Goal: Transaction & Acquisition: Obtain resource

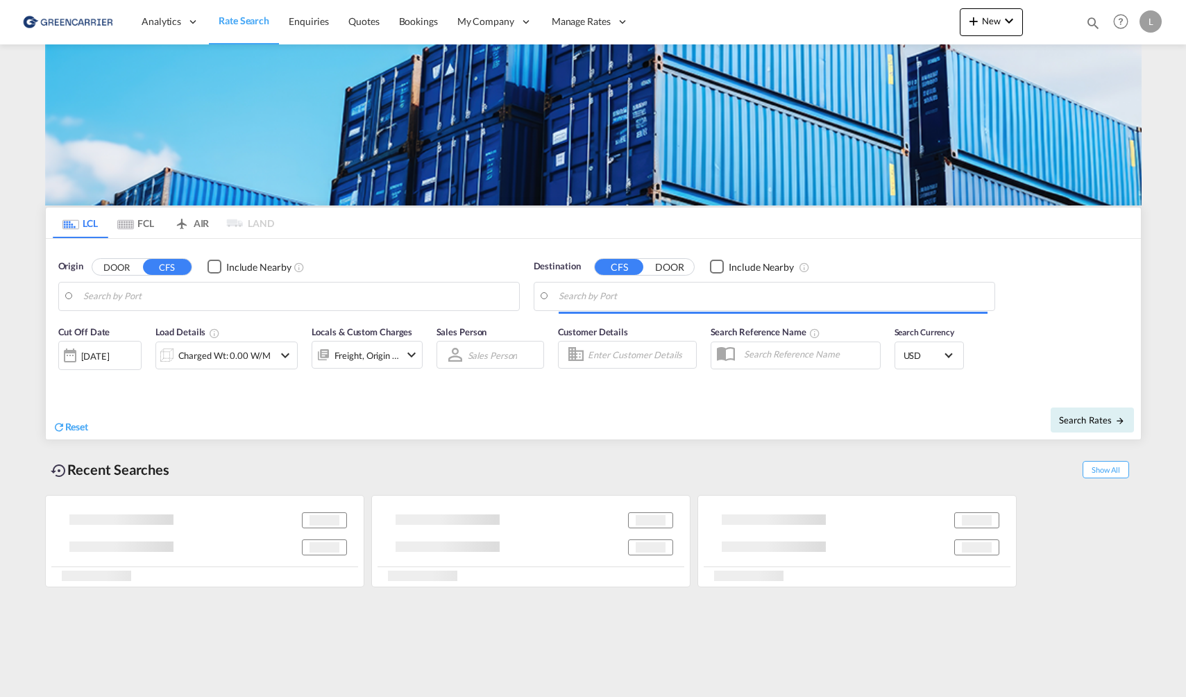
type input "[GEOGRAPHIC_DATA], NOOSL"
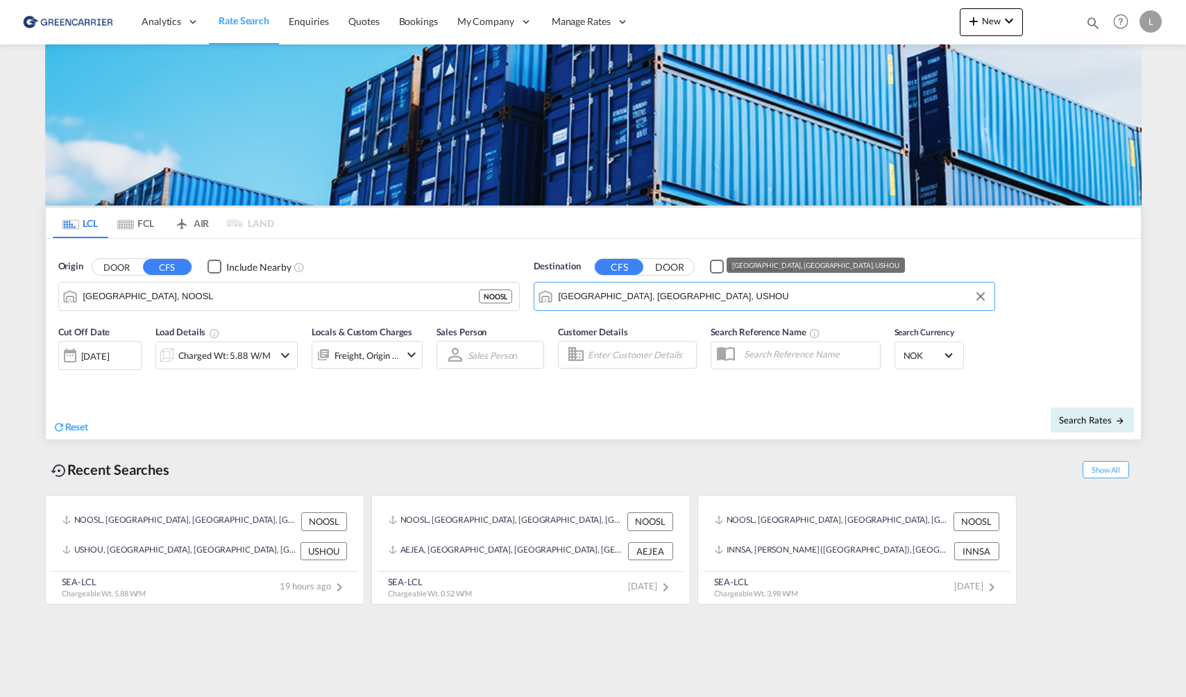
click at [739, 298] on input "[GEOGRAPHIC_DATA], [GEOGRAPHIC_DATA], USHOU" at bounding box center [773, 296] width 429 height 21
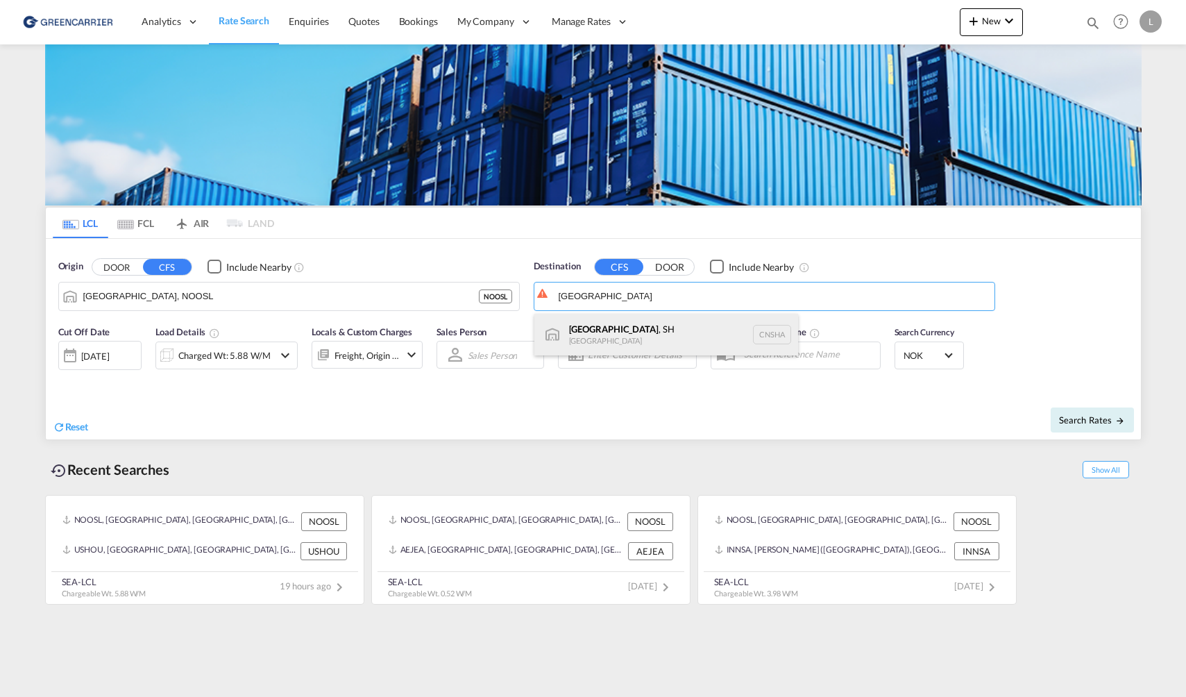
click at [662, 335] on div "[GEOGRAPHIC_DATA] , SH [GEOGRAPHIC_DATA] [GEOGRAPHIC_DATA]" at bounding box center [667, 335] width 264 height 42
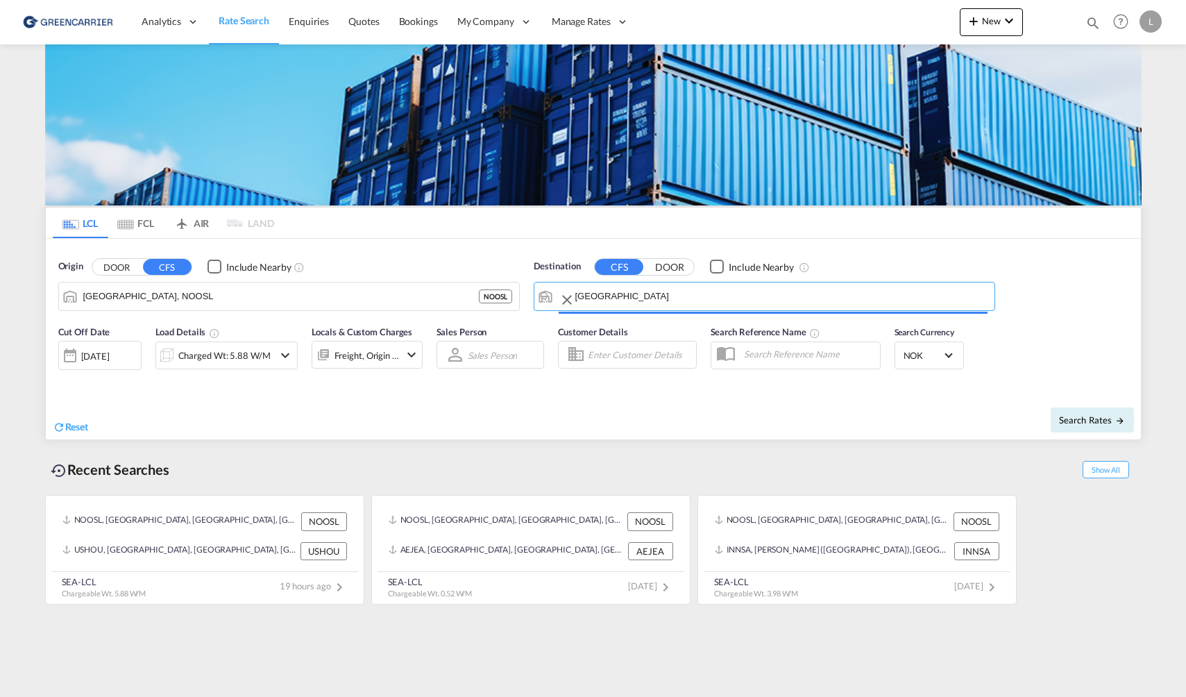
type input "[GEOGRAPHIC_DATA], SH, CNSHA"
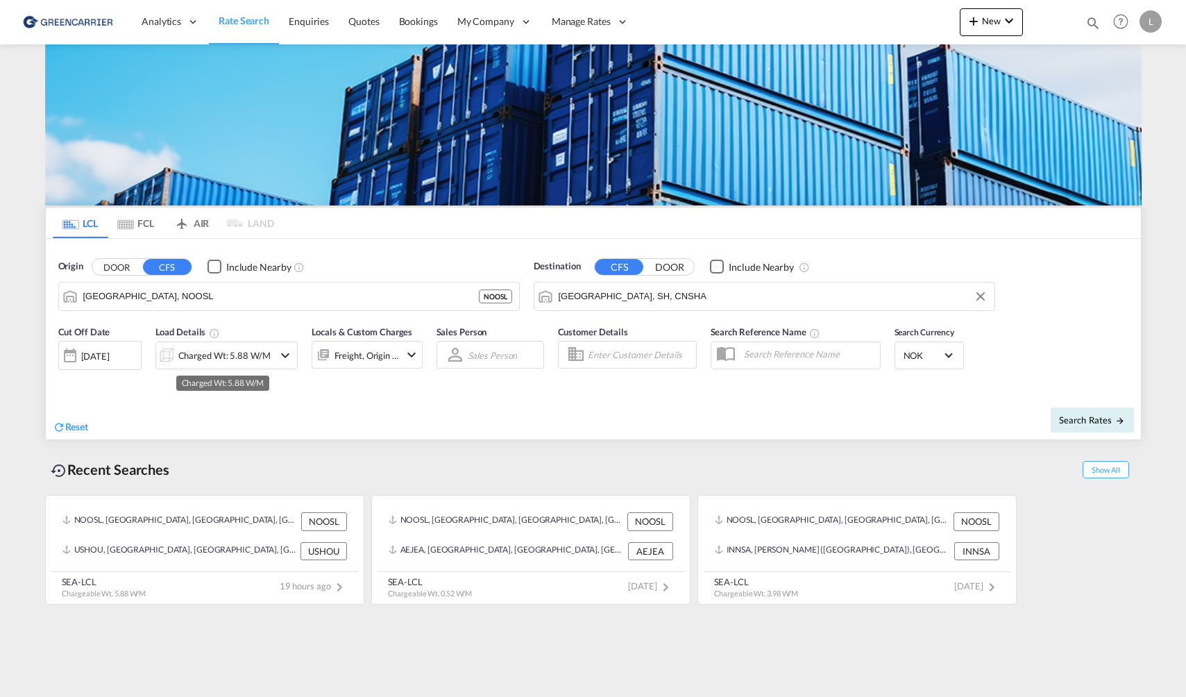
click at [249, 351] on div "Charged Wt: 5.88 W/M" at bounding box center [224, 355] width 92 height 19
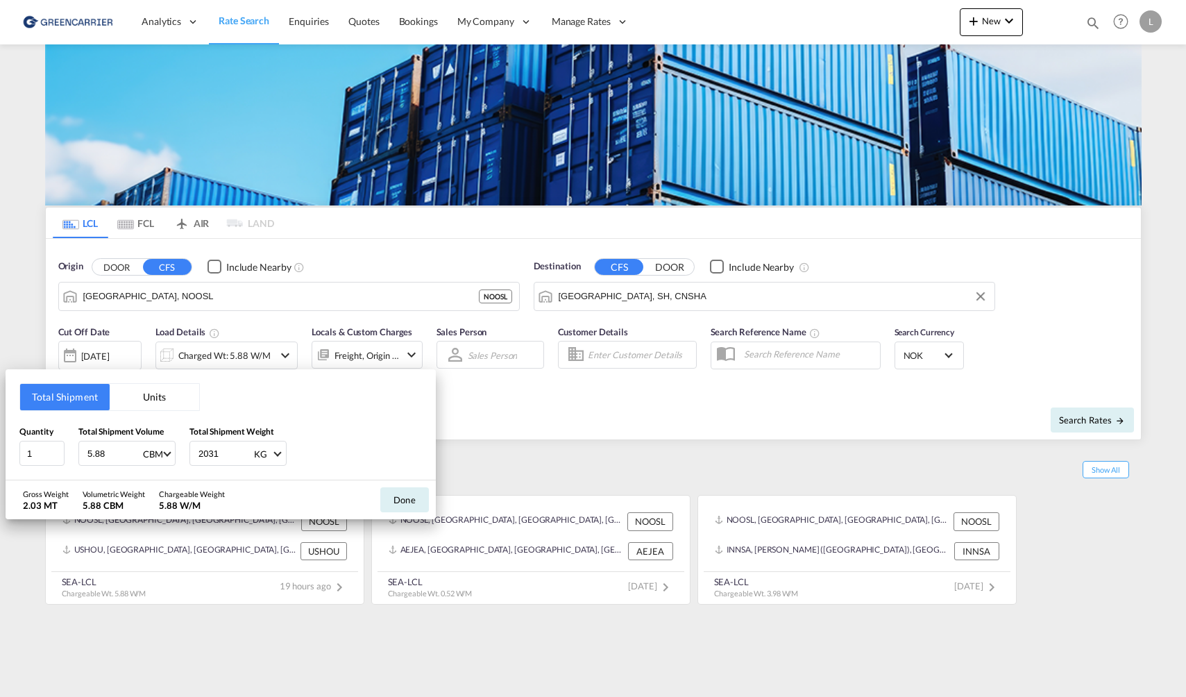
drag, startPoint x: 56, startPoint y: 453, endPoint x: -33, endPoint y: 453, distance: 88.9
click at [0, 453] on html "Analytics Reports Dashboard Rate Search Enquiries Quotes" at bounding box center [593, 348] width 1186 height 697
type input "18.78"
click at [419, 496] on button "Done" at bounding box center [404, 499] width 49 height 25
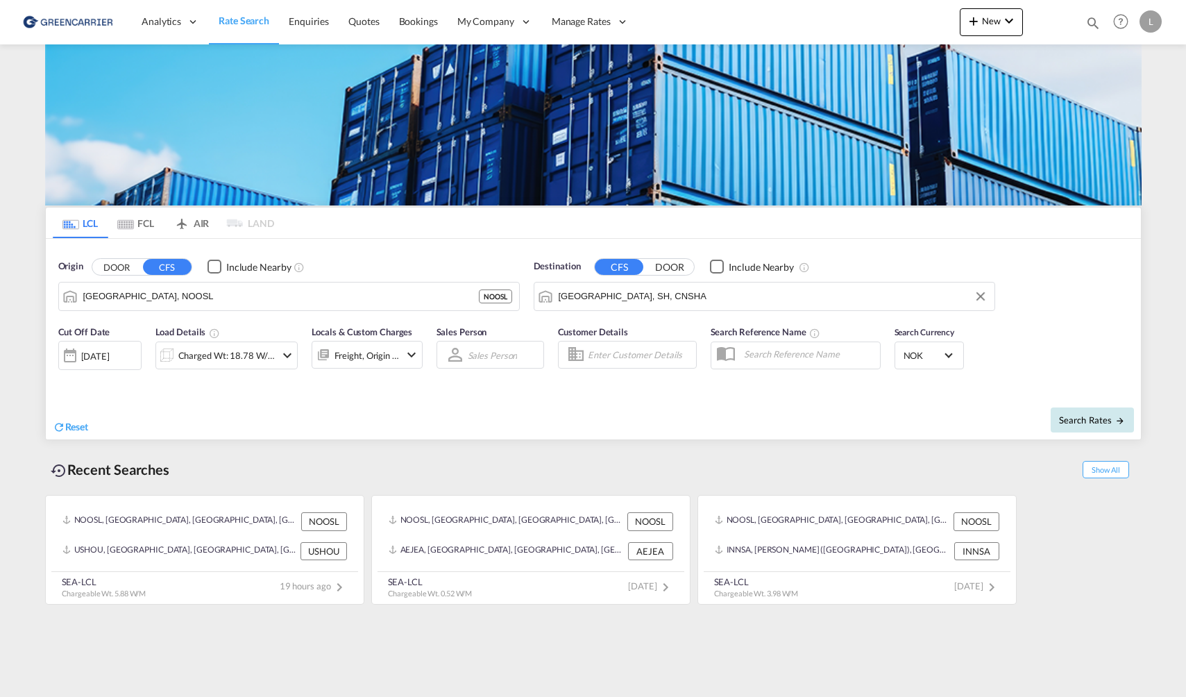
click at [1091, 419] on span "Search Rates" at bounding box center [1092, 419] width 67 height 11
type input "NOOSL to CNSHA / [DATE]"
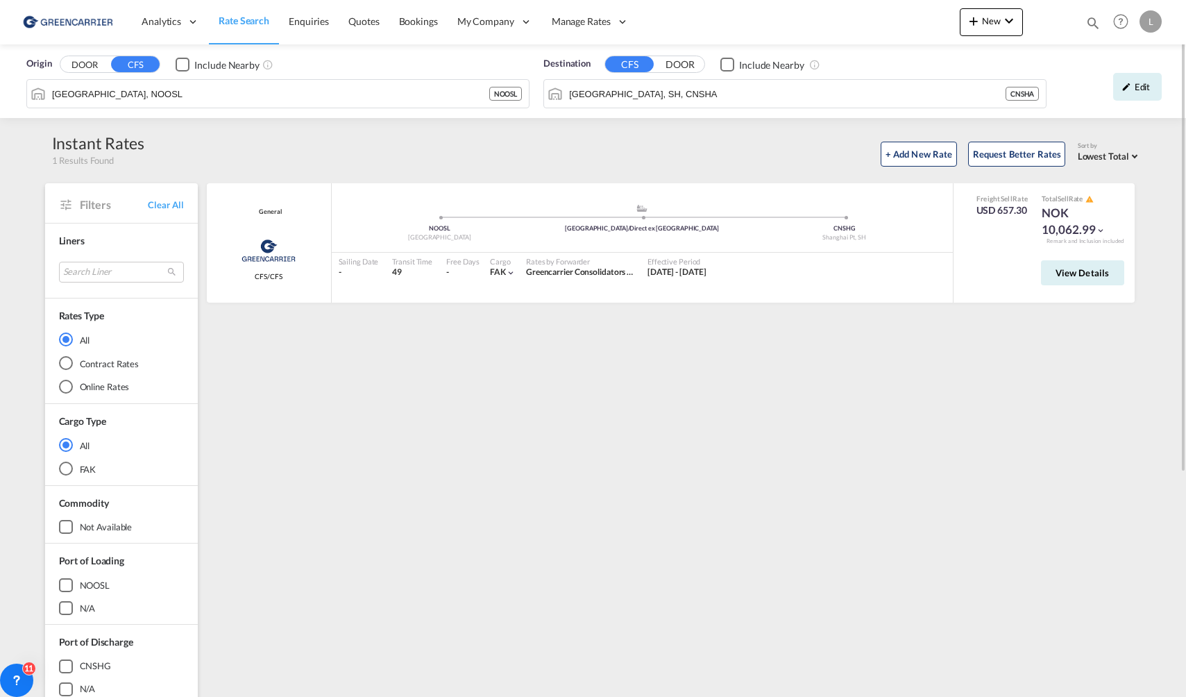
click at [421, 677] on div "General Greencarrier Consolidators CFS/CFS added by you .a{fill:#aaa8ad;} .a{fi…" at bounding box center [673, 599] width 937 height 833
